Goal: Transaction & Acquisition: Purchase product/service

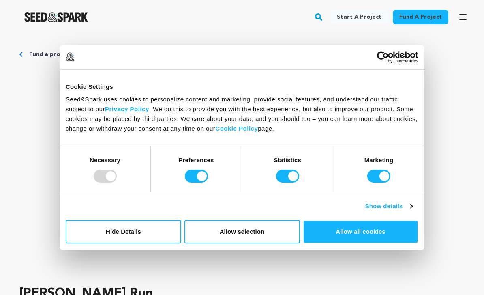
click at [103, 228] on button "Hide Details" at bounding box center [124, 232] width 116 height 24
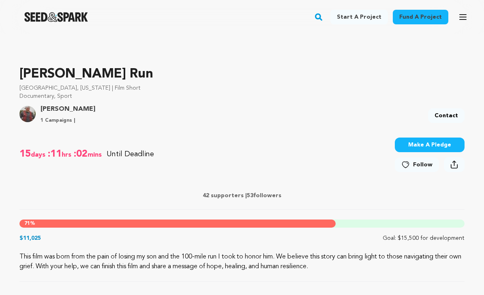
scroll to position [221, 0]
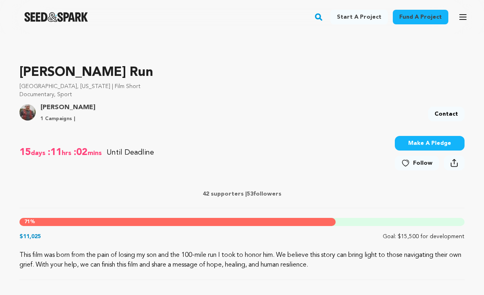
click at [434, 140] on button "Make A Pledge" at bounding box center [430, 143] width 70 height 15
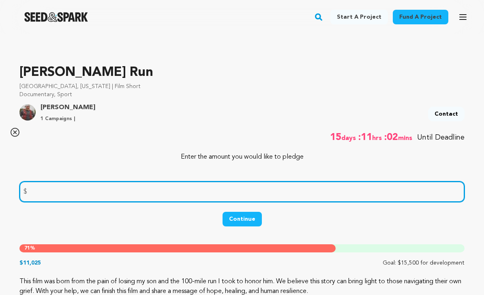
click at [39, 201] on input "number" at bounding box center [241, 191] width 445 height 21
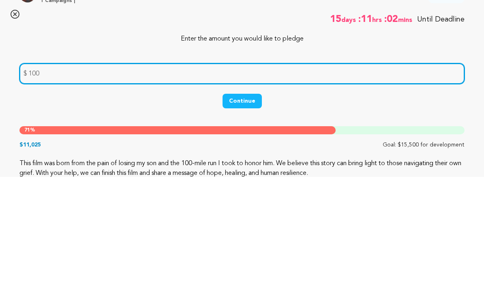
type input "100"
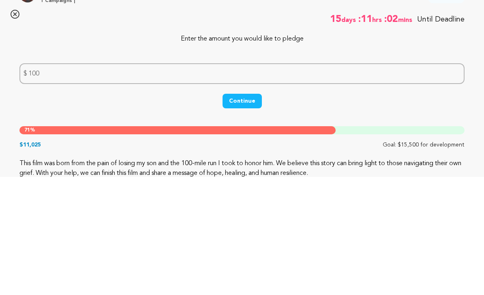
click at [249, 212] on button "Continue" at bounding box center [242, 219] width 39 height 15
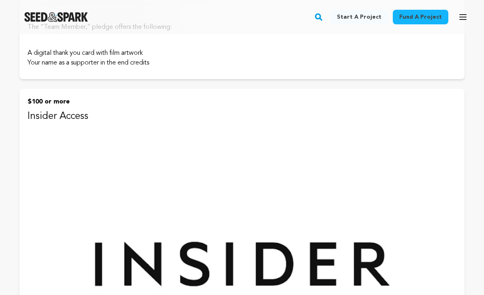
scroll to position [467, 0]
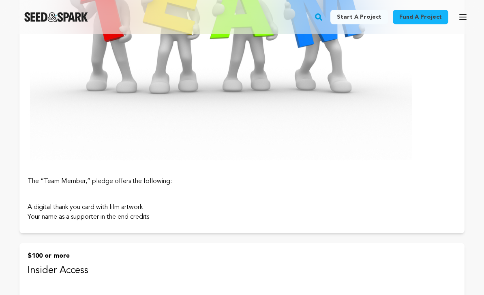
click at [388, 159] on img at bounding box center [220, 39] width 385 height 268
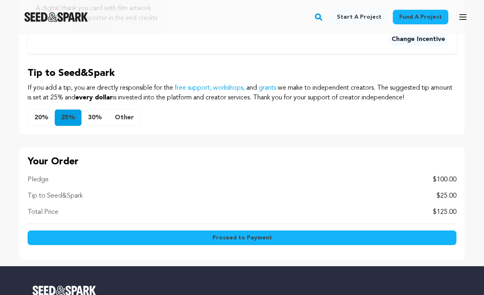
scroll to position [802, 0]
click at [355, 241] on button "Proceed to Payment" at bounding box center [242, 238] width 429 height 15
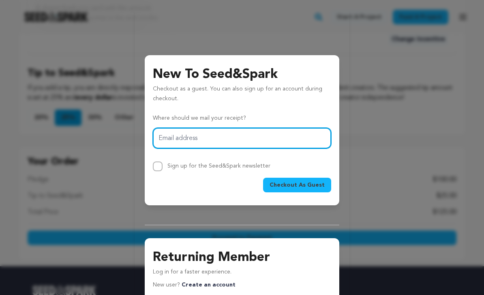
click at [284, 142] on input "Email address" at bounding box center [242, 138] width 178 height 21
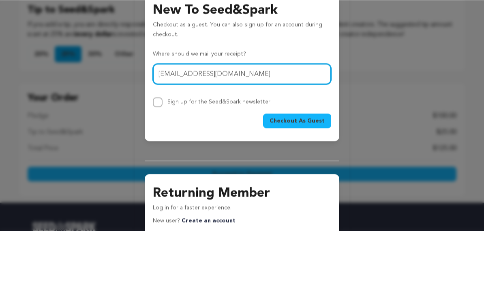
type input "[EMAIL_ADDRESS][DOMAIN_NAME]"
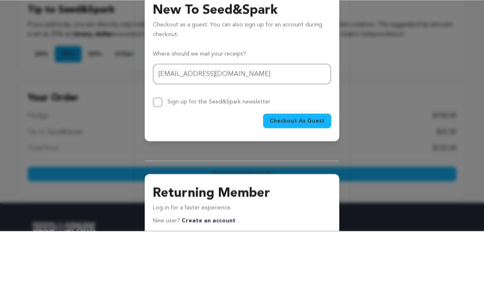
click at [317, 181] on span "Checkout As Guest" at bounding box center [297, 185] width 55 height 8
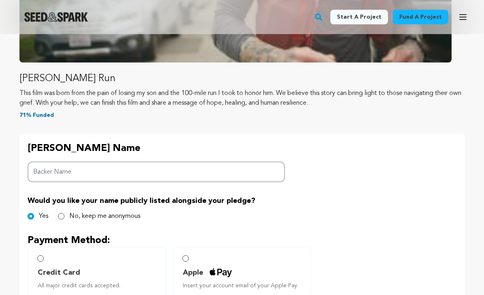
scroll to position [287, 0]
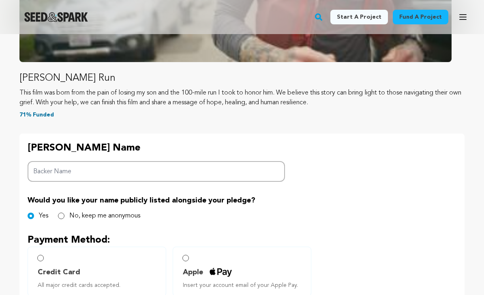
click at [51, 174] on input "Backer Name" at bounding box center [156, 171] width 257 height 21
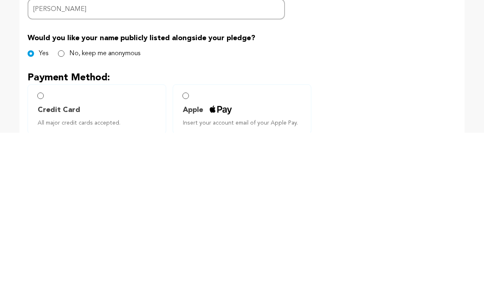
scroll to position [292, 0]
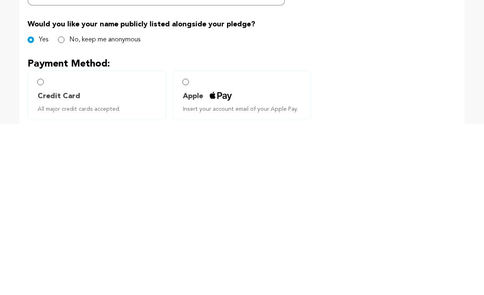
type input "Dylan Powers"
click at [195, 242] on label "Apple Insert your account email of your Apple Pay." at bounding box center [242, 266] width 139 height 49
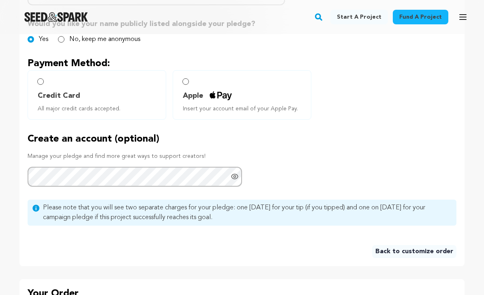
click at [196, 81] on label "Apple Insert your account email of your Apple Pay." at bounding box center [242, 94] width 139 height 49
click at [186, 83] on input "Apple Insert your account email of your Apple Pay." at bounding box center [185, 81] width 6 height 6
